Goal: Find specific page/section: Find specific page/section

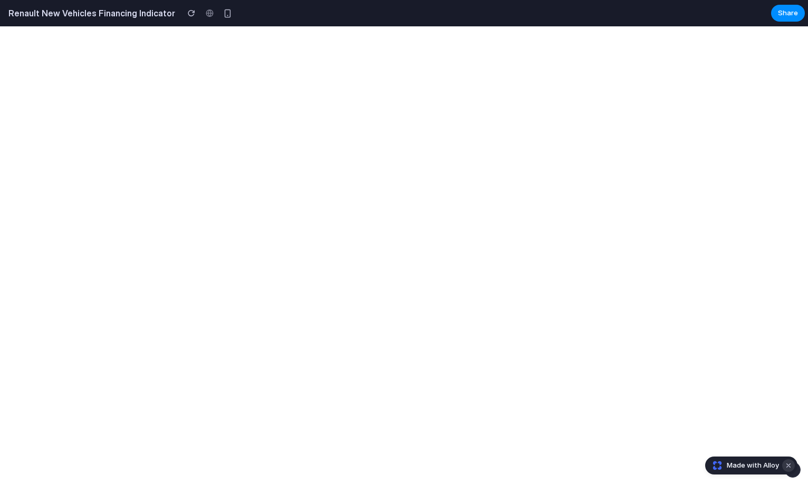
click at [786, 463] on button "Dismiss watermark" at bounding box center [788, 465] width 13 height 13
